Goal: Download file/media

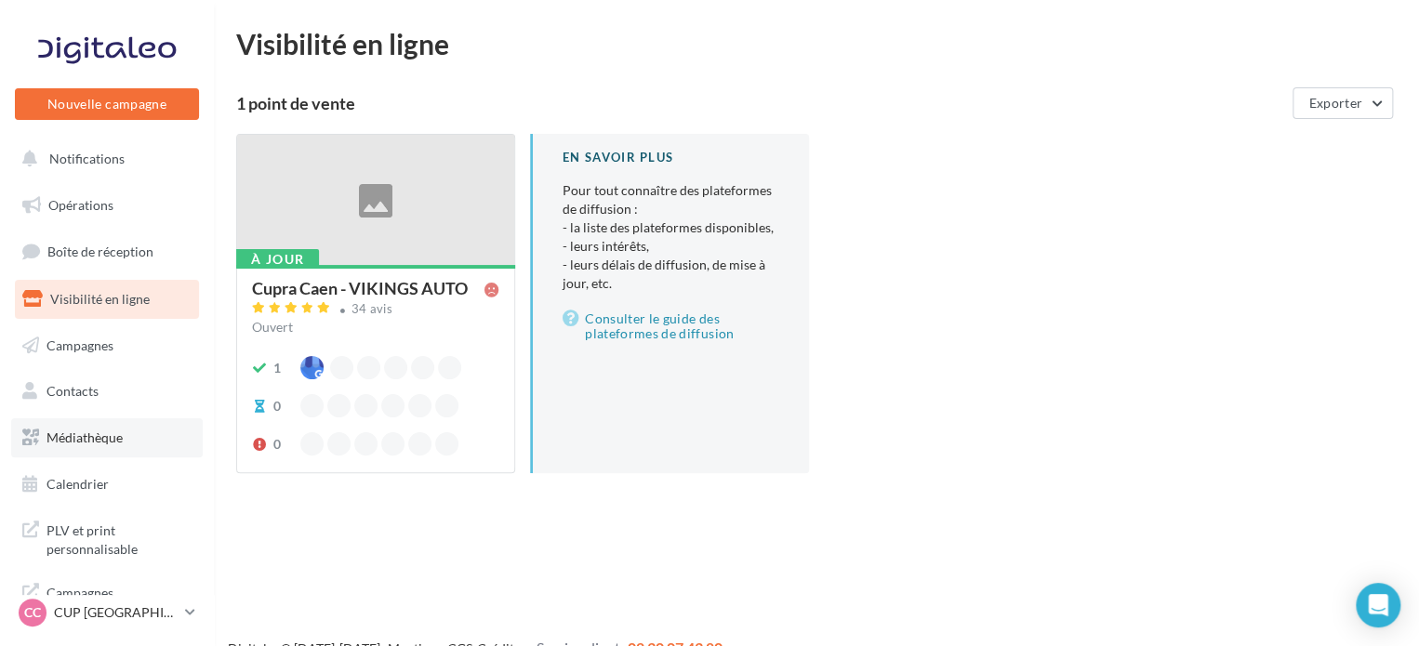
click at [99, 434] on span "Médiathèque" at bounding box center [85, 438] width 76 height 16
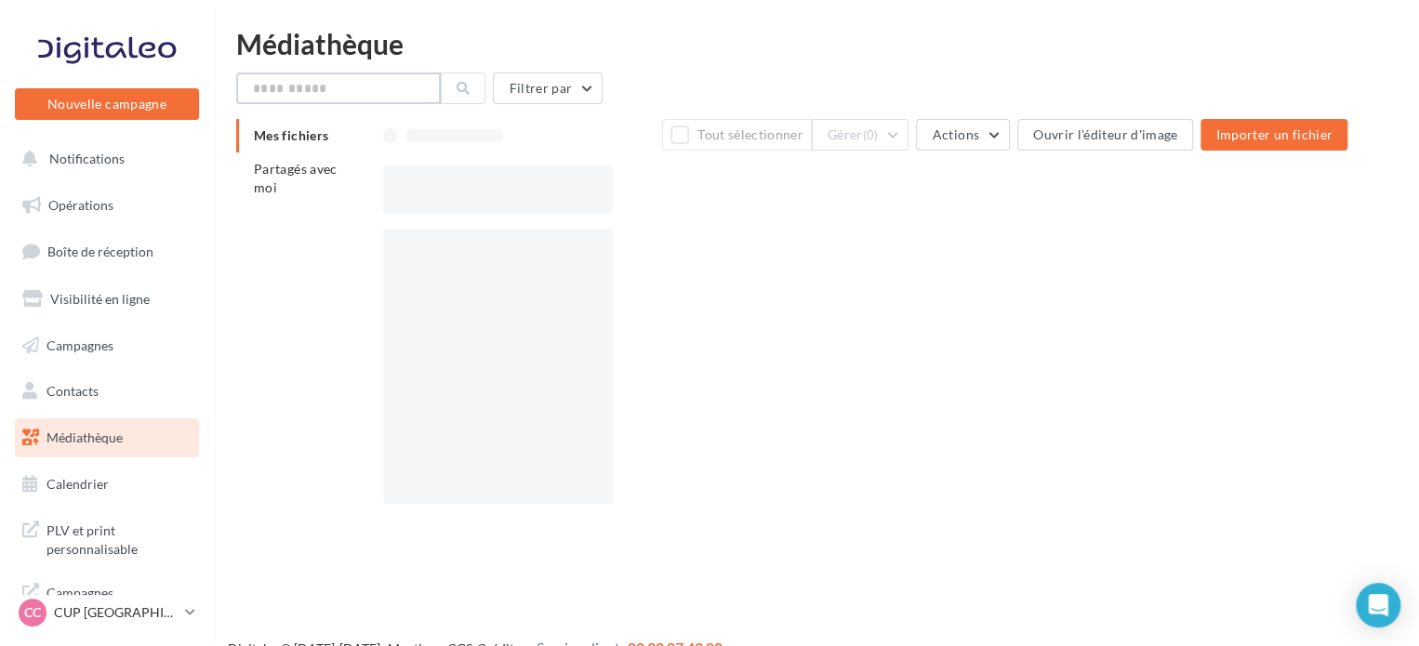
click at [389, 89] on input "text" at bounding box center [338, 89] width 205 height 32
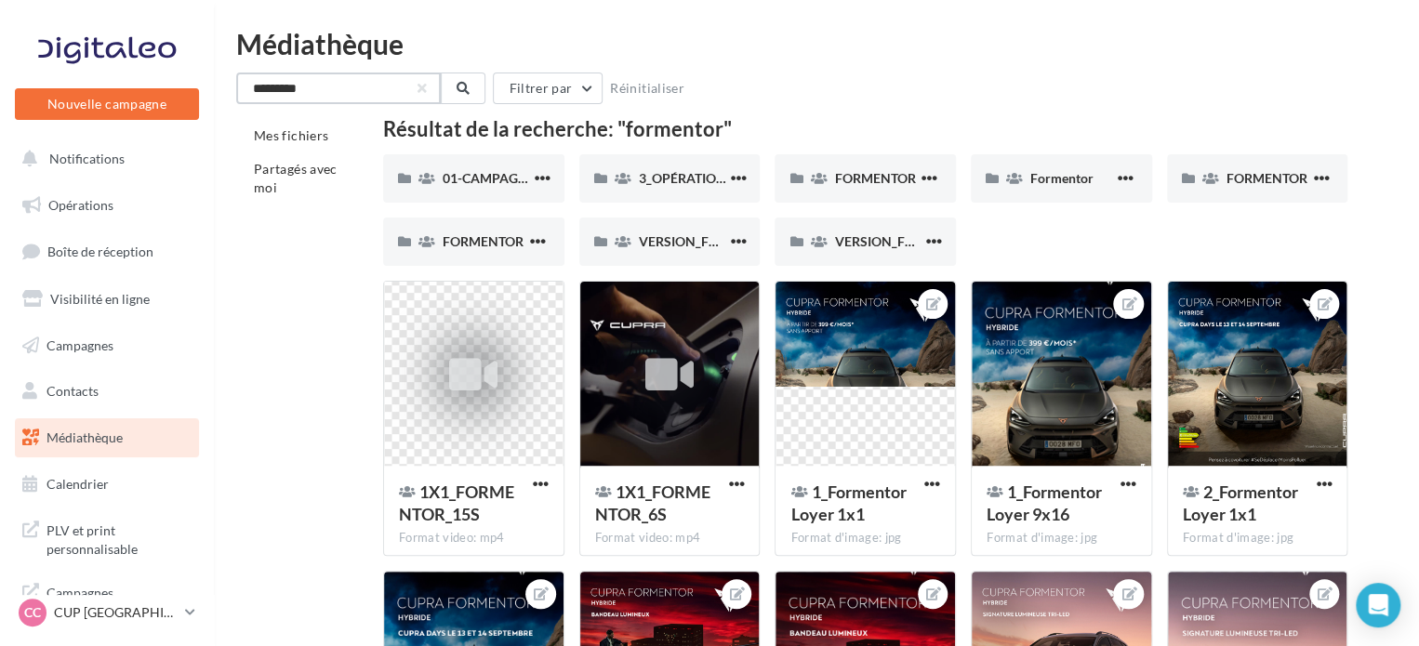
type input "*********"
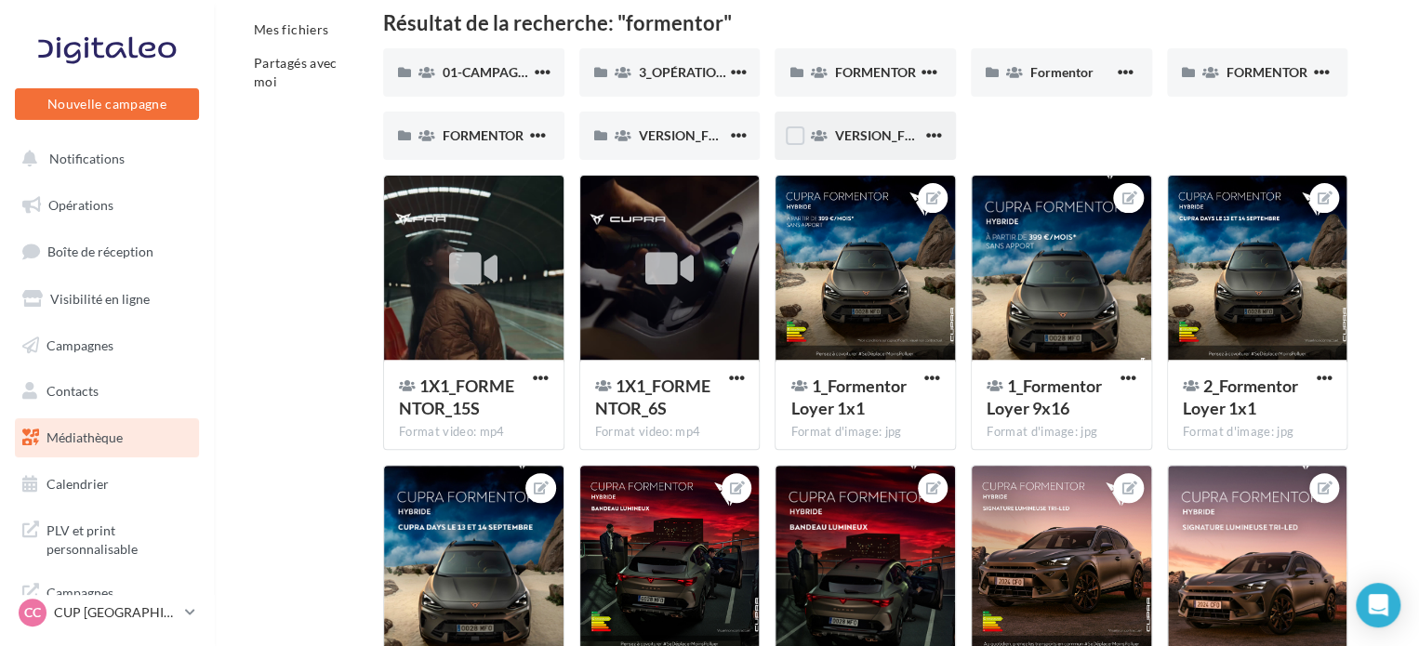
scroll to position [294, 0]
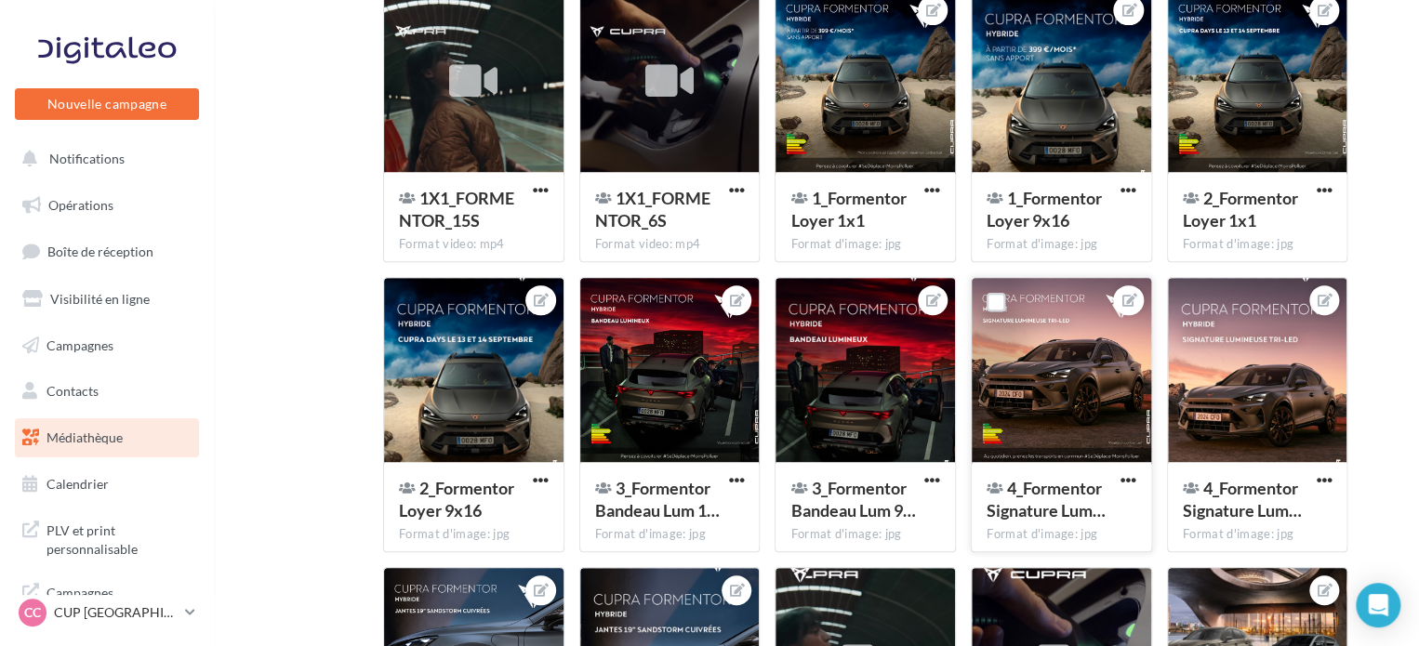
click at [1081, 407] on div at bounding box center [1062, 371] width 180 height 186
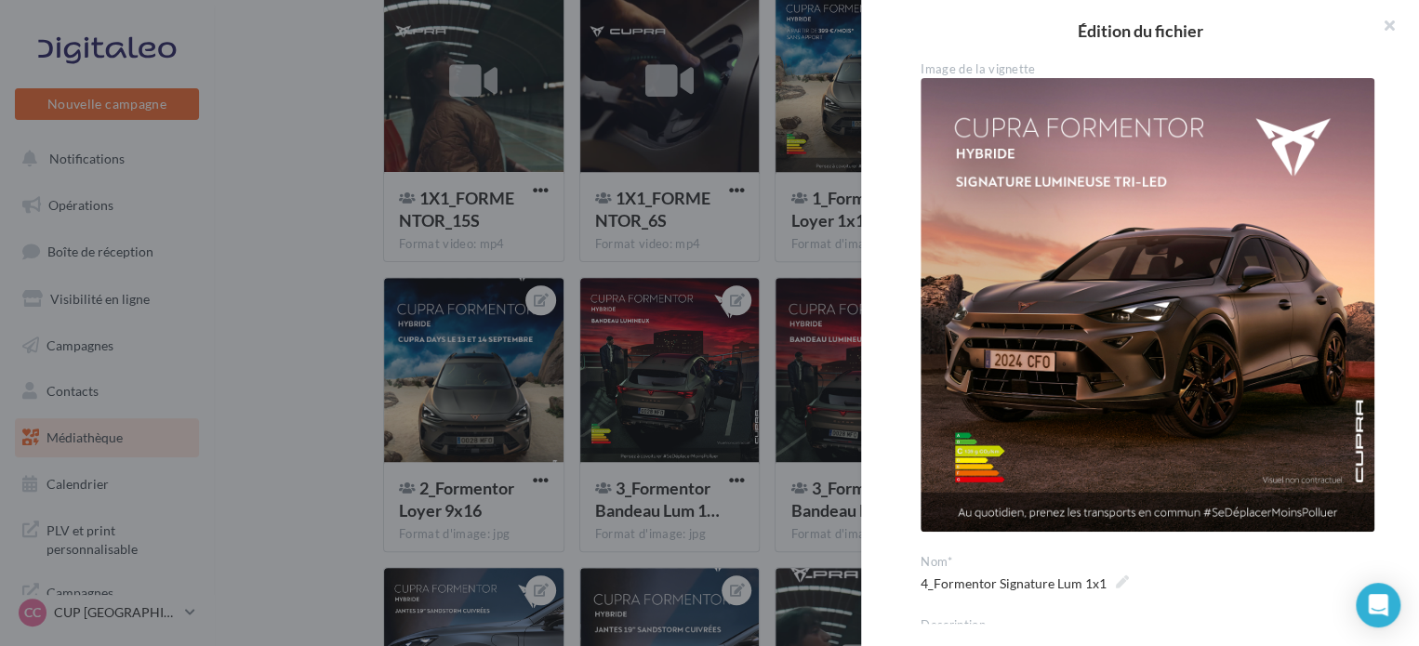
click at [351, 448] on div at bounding box center [709, 323] width 1419 height 646
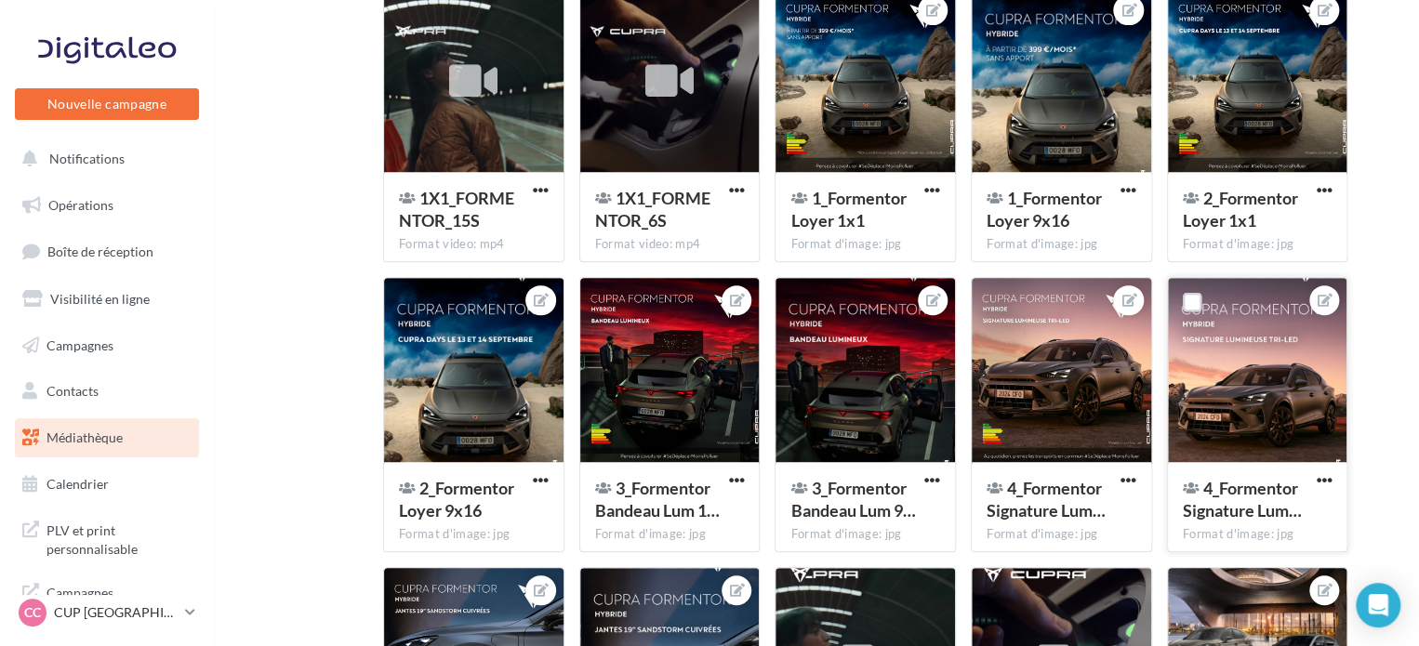
click at [1256, 414] on div at bounding box center [1258, 371] width 180 height 186
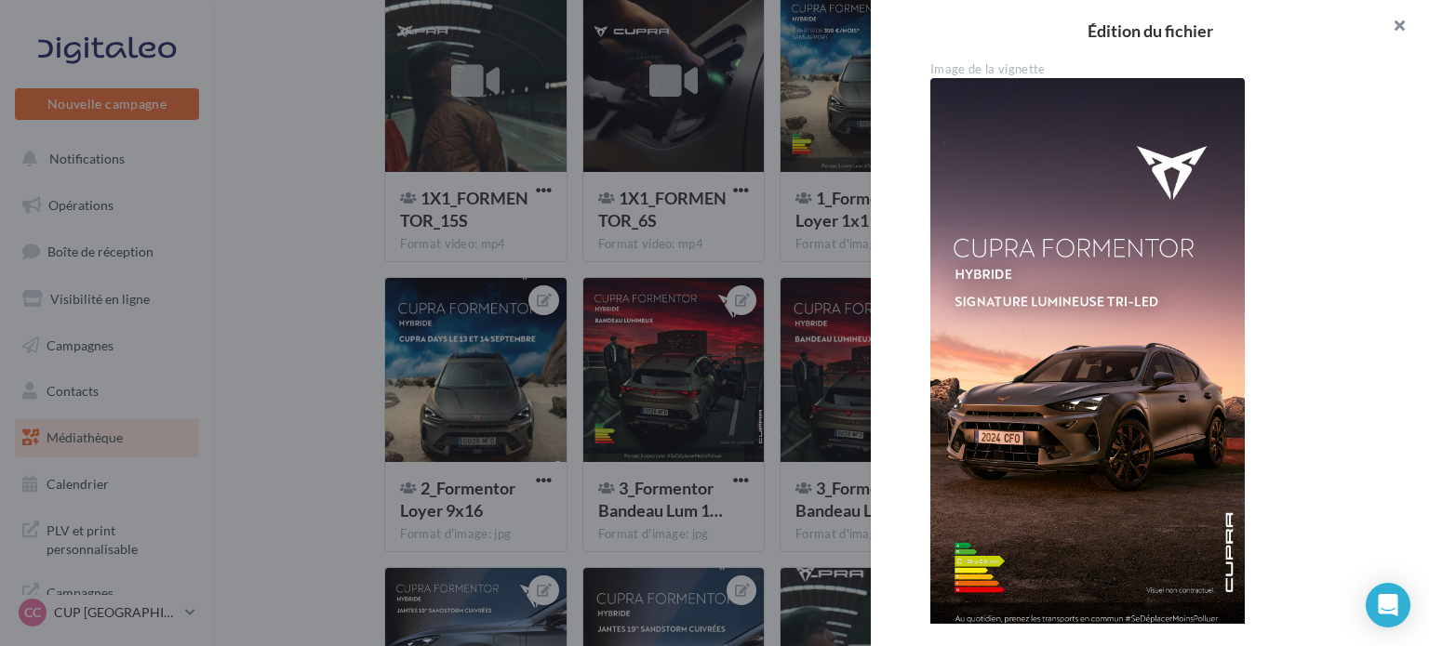
click at [1398, 29] on button "button" at bounding box center [1391, 28] width 74 height 56
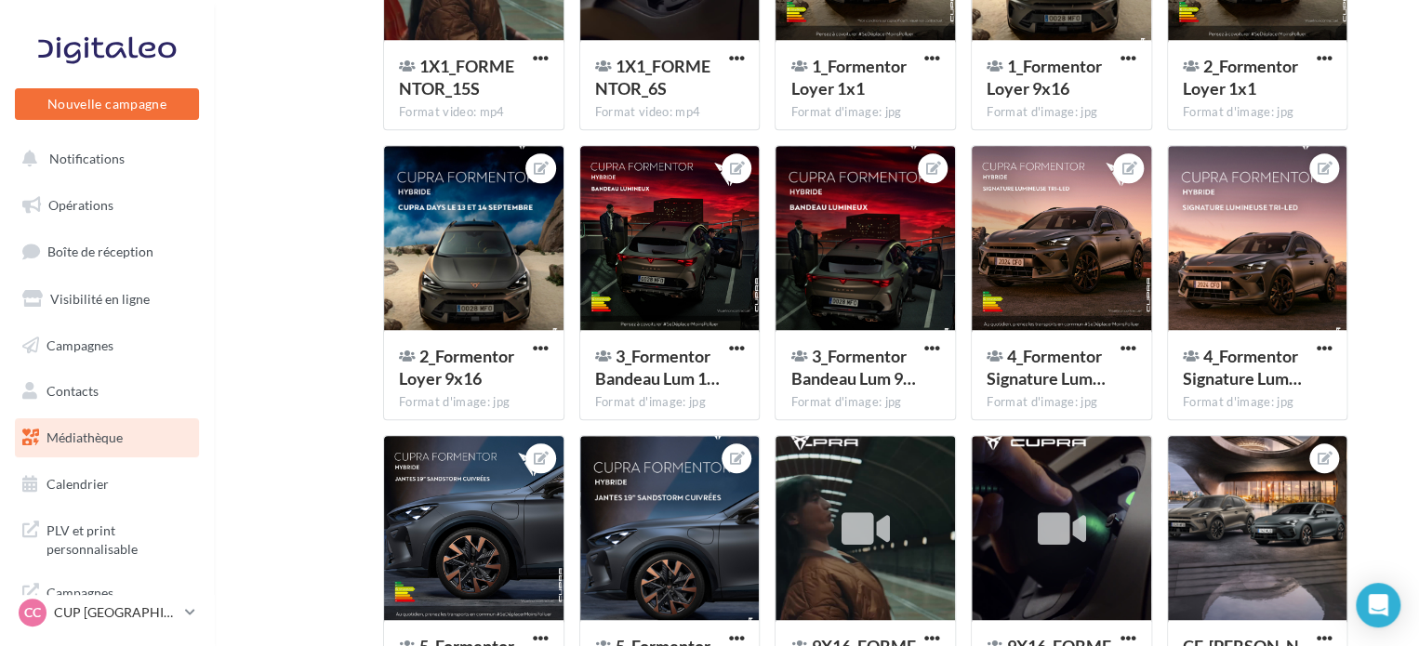
scroll to position [316, 0]
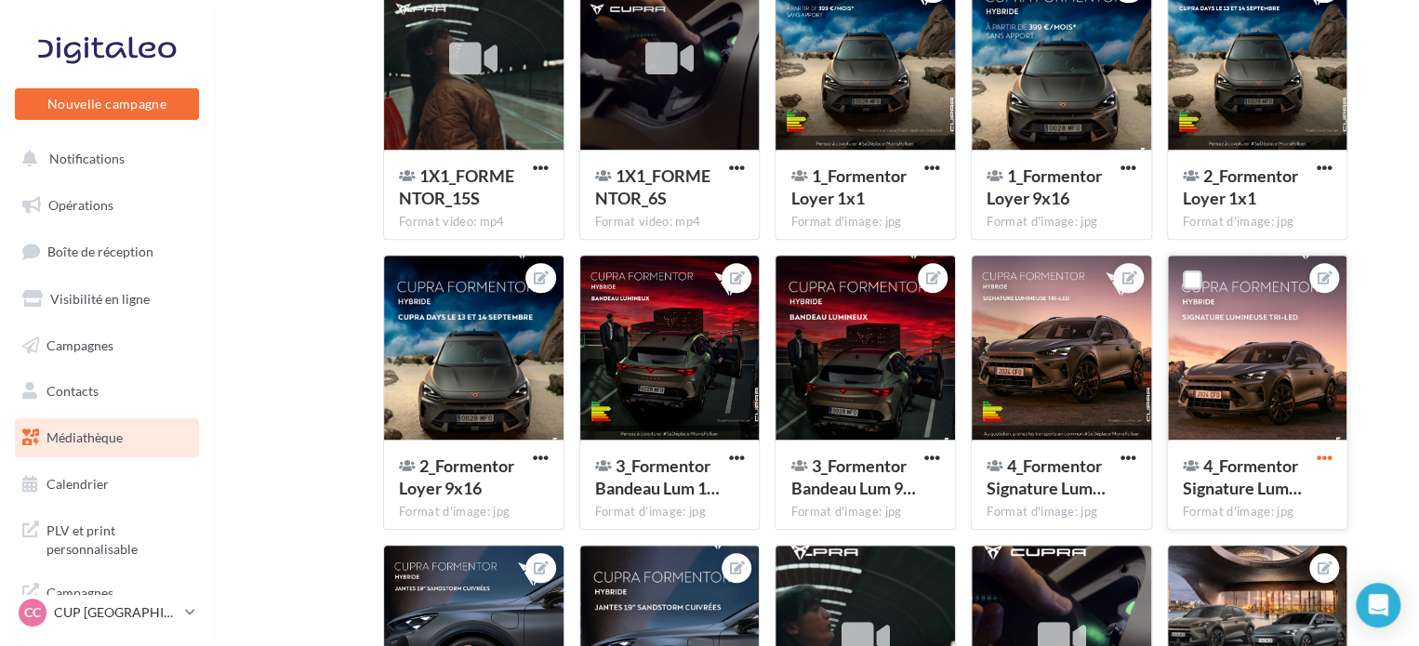
click at [1332, 457] on span "button" at bounding box center [1324, 458] width 16 height 16
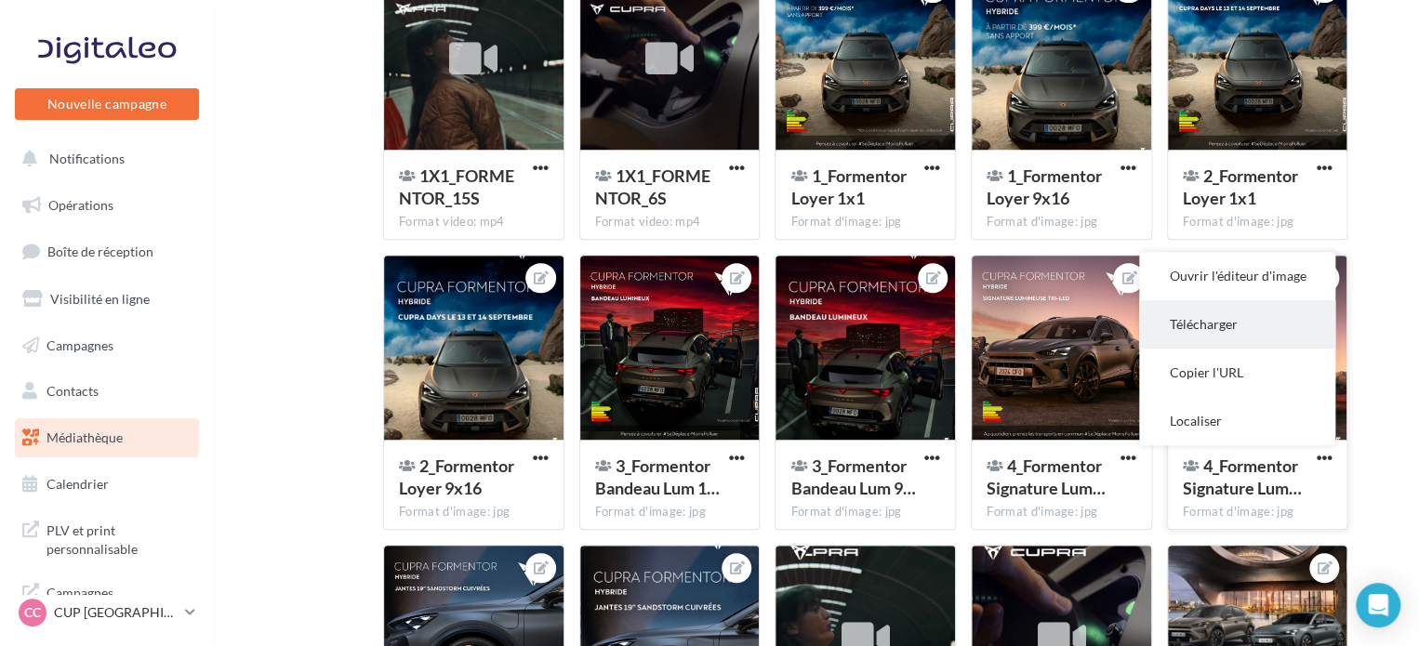
click at [1246, 326] on button "Télécharger" at bounding box center [1237, 324] width 196 height 48
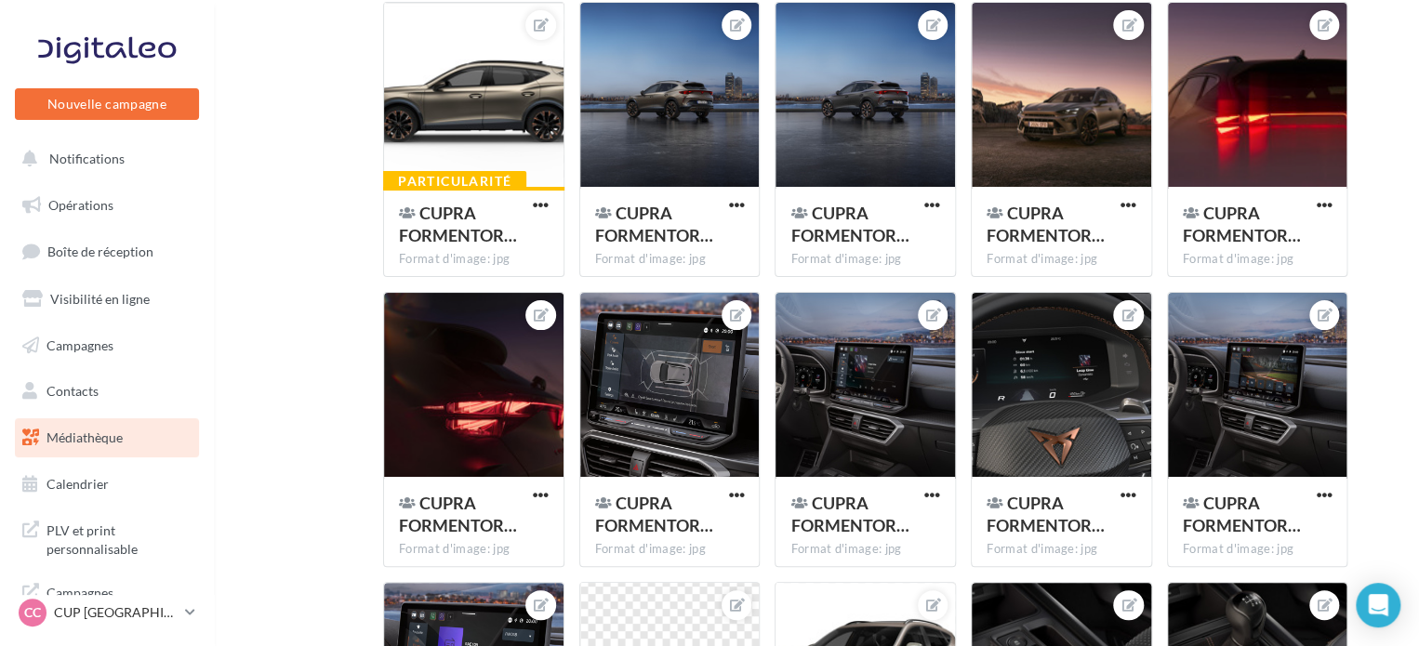
scroll to position [3311, 0]
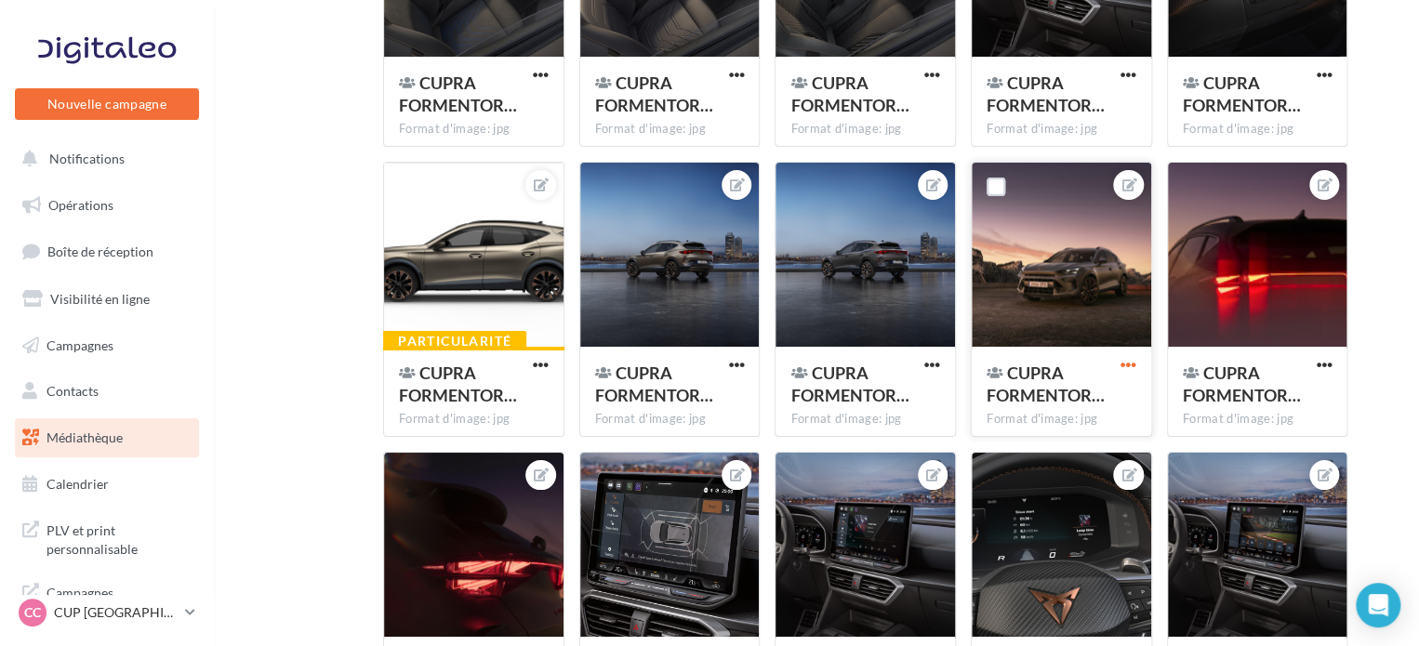
click at [1132, 371] on span "button" at bounding box center [1129, 365] width 16 height 16
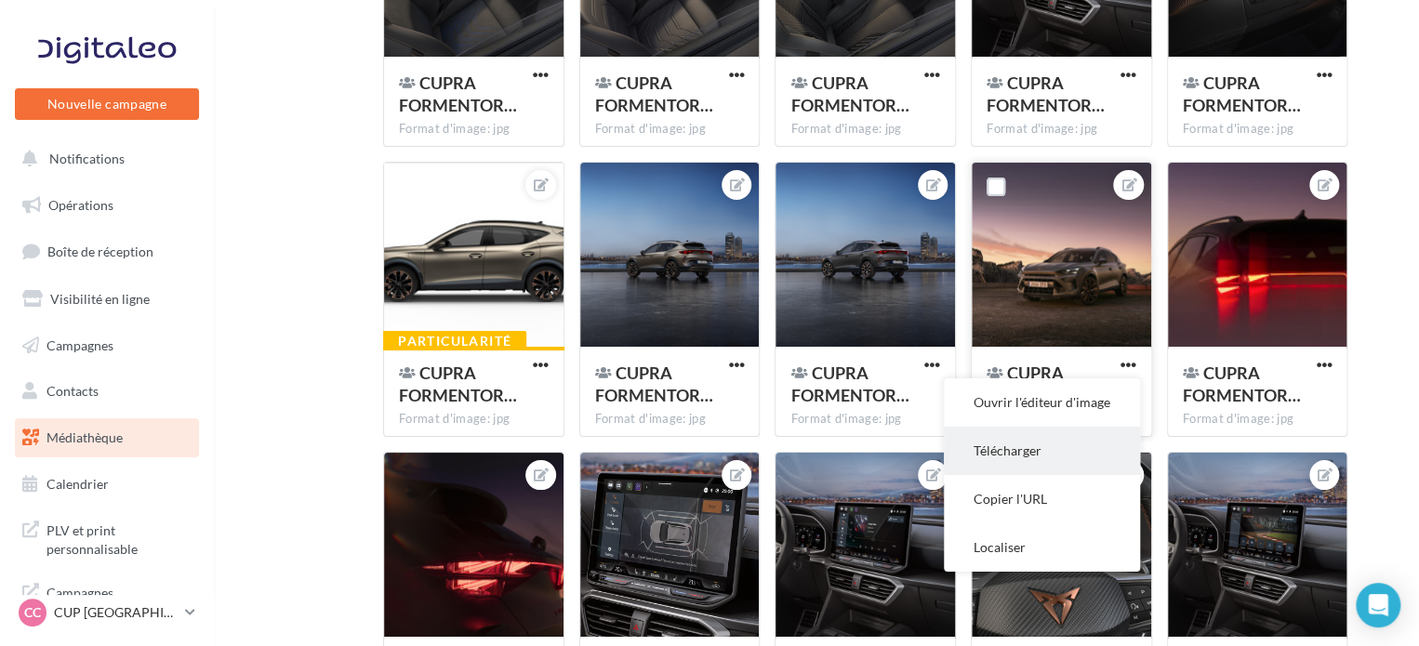
click at [1062, 454] on button "Télécharger" at bounding box center [1042, 451] width 196 height 48
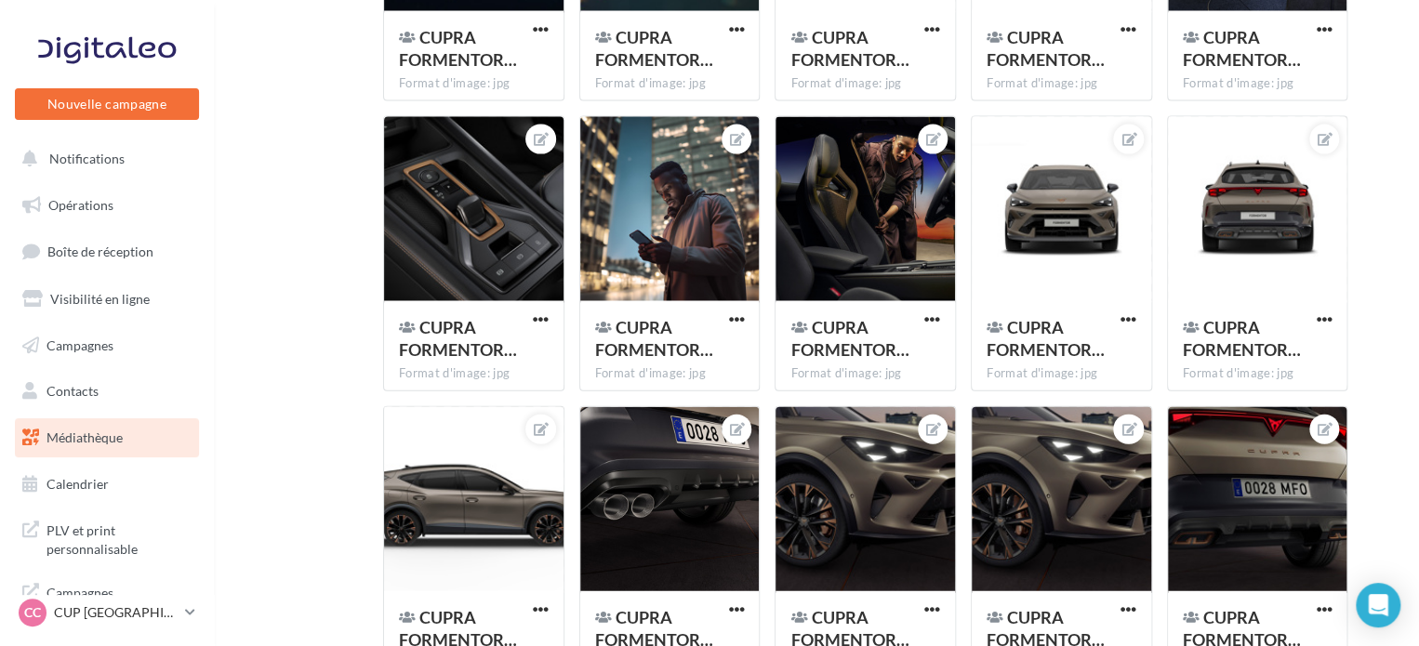
scroll to position [5145, 0]
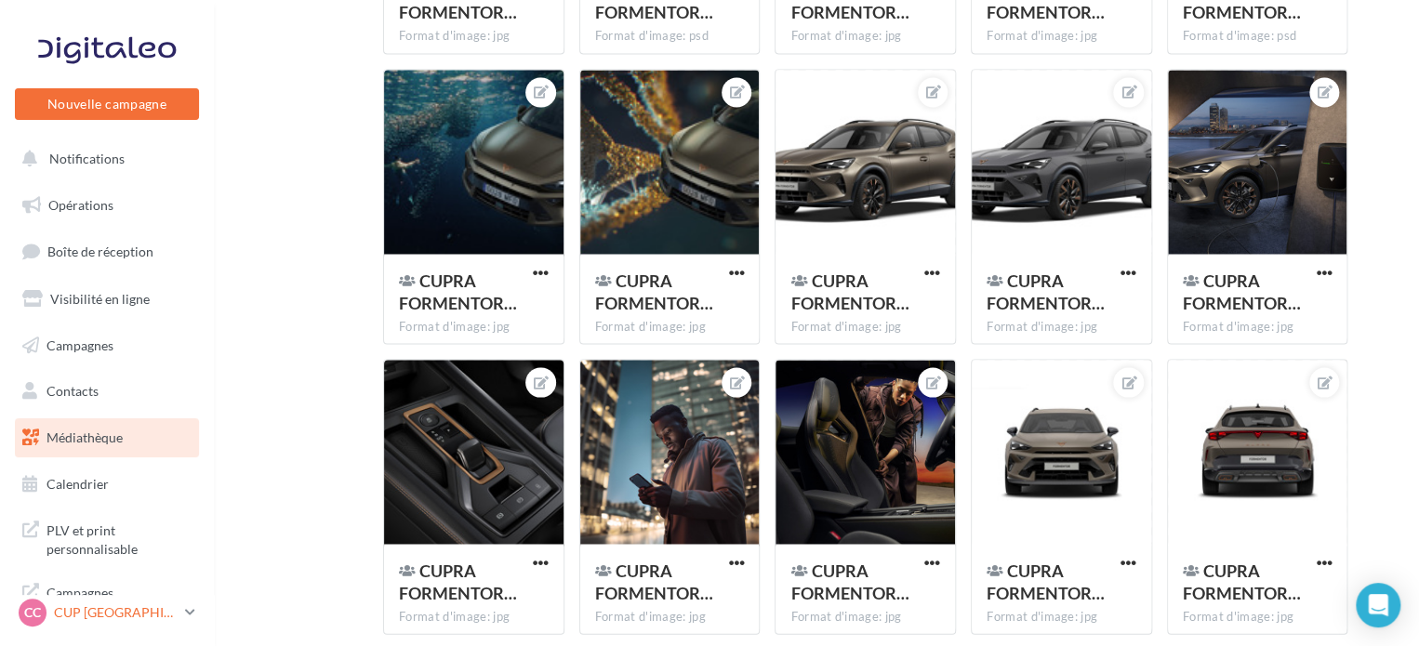
click at [99, 626] on div "CC CUP CAEN cupra_caen" at bounding box center [98, 613] width 159 height 28
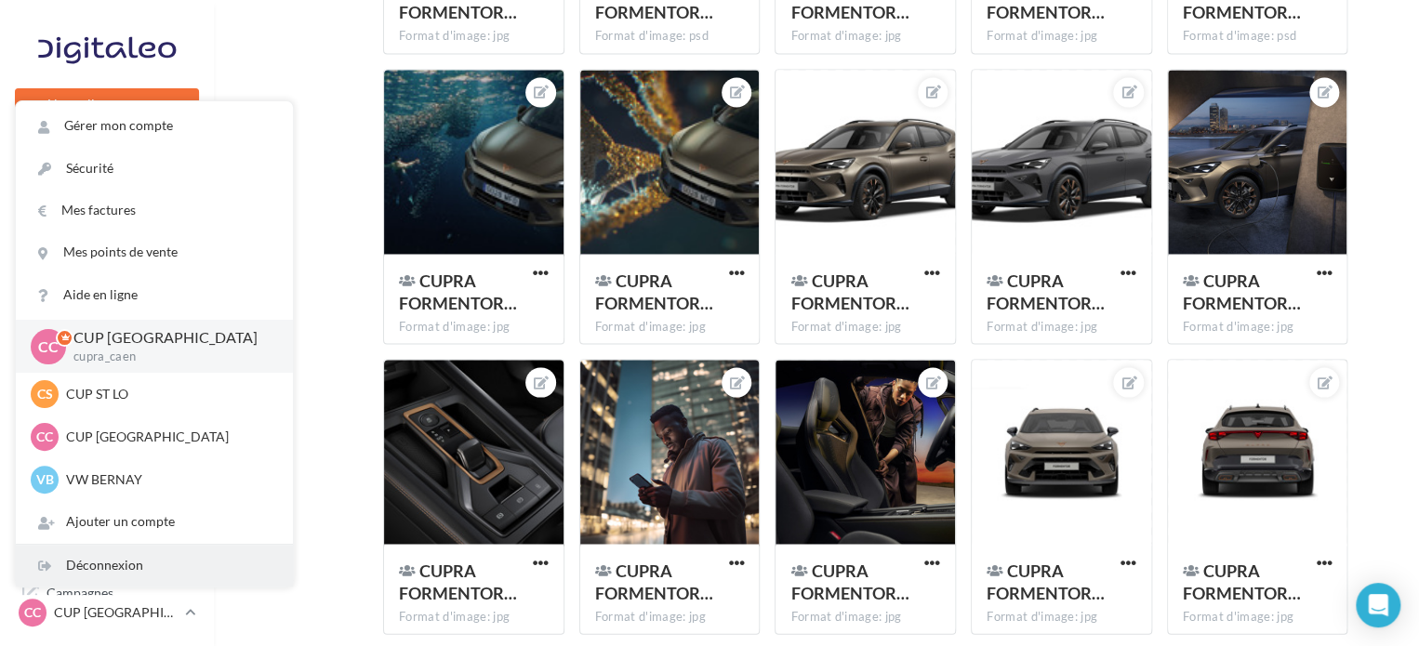
click at [168, 547] on div "Déconnexion" at bounding box center [154, 566] width 277 height 42
